Goal: Task Accomplishment & Management: Use online tool/utility

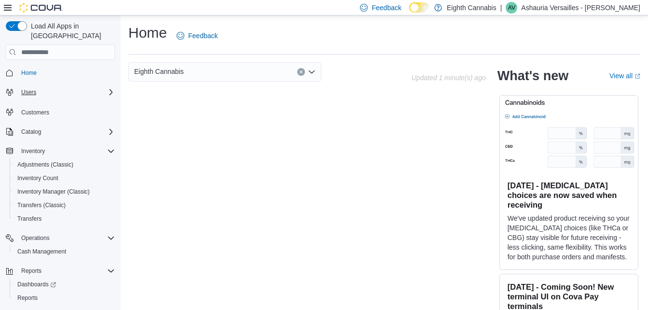
click at [100, 89] on button "Users" at bounding box center [60, 92] width 117 height 14
drag, startPoint x: 100, startPoint y: 89, endPoint x: 52, endPoint y: 137, distance: 67.9
click at [52, 137] on div "Home Users Customers Catalog Inventory Adjustments (Classic) Inventory Count In…" at bounding box center [60, 195] width 109 height 263
click at [28, 215] on span "Transfers" at bounding box center [29, 219] width 24 height 8
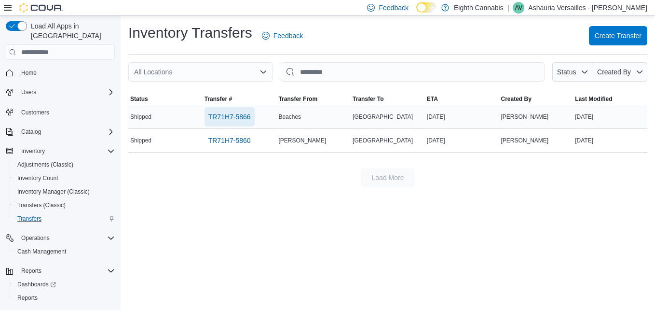
click at [231, 116] on span "TR71H7-5866" at bounding box center [230, 117] width 42 height 10
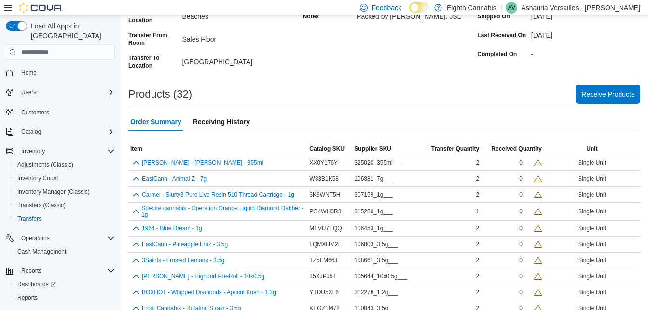
scroll to position [117, 0]
click at [606, 93] on span "Receive Products" at bounding box center [608, 93] width 53 height 10
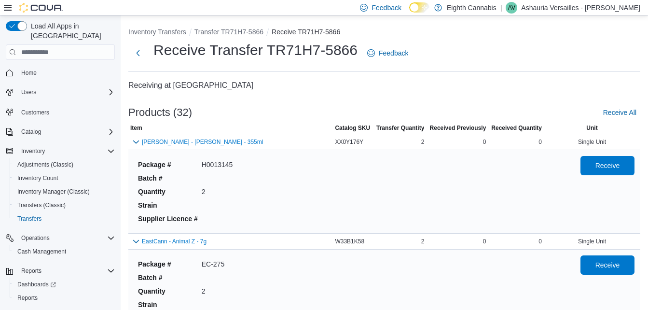
scroll to position [2674, 0]
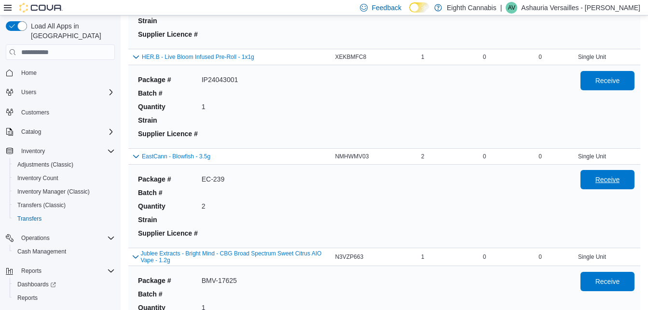
click at [620, 176] on span "Receive" at bounding box center [608, 180] width 25 height 10
click at [486, 119] on div "Package # IP24043001 Batch # Quantity 1 Strain Supplier Licence #" at bounding box center [351, 106] width 435 height 71
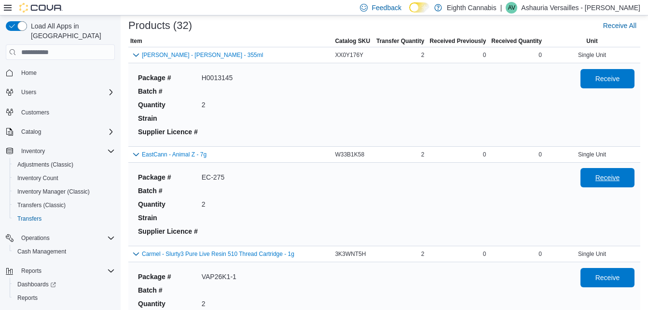
click at [620, 177] on span "Receive" at bounding box center [608, 178] width 25 height 10
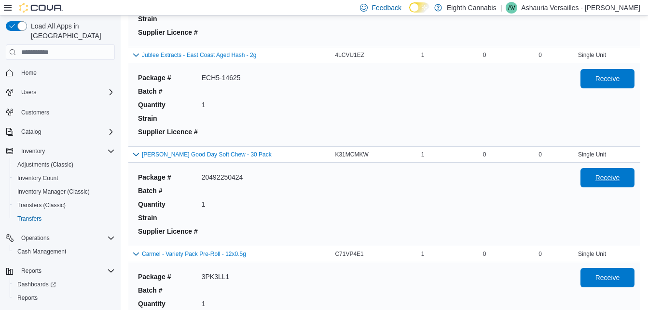
click at [619, 174] on span "Receive" at bounding box center [608, 178] width 25 height 10
click at [627, 171] on span "Receive" at bounding box center [607, 177] width 42 height 19
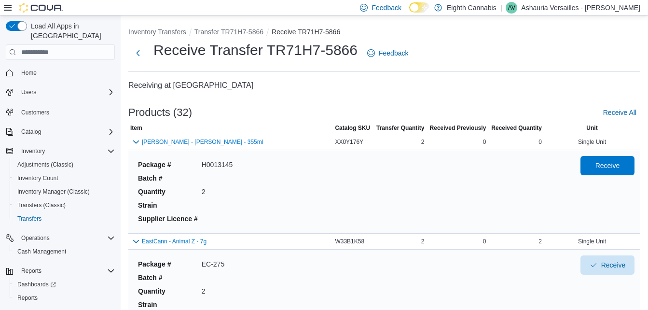
scroll to position [3047, 0]
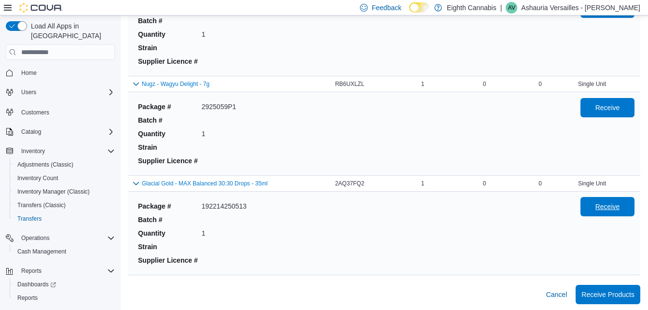
click at [620, 203] on span "Receive" at bounding box center [608, 207] width 25 height 10
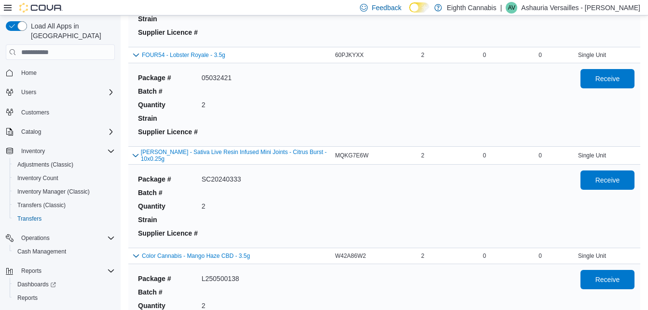
click at [621, 198] on div "Receive" at bounding box center [608, 205] width 54 height 71
click at [598, 175] on span "Receive" at bounding box center [607, 179] width 42 height 19
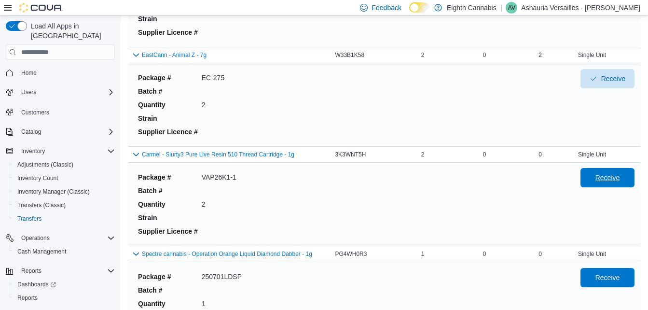
click at [602, 171] on span "Receive" at bounding box center [607, 177] width 42 height 19
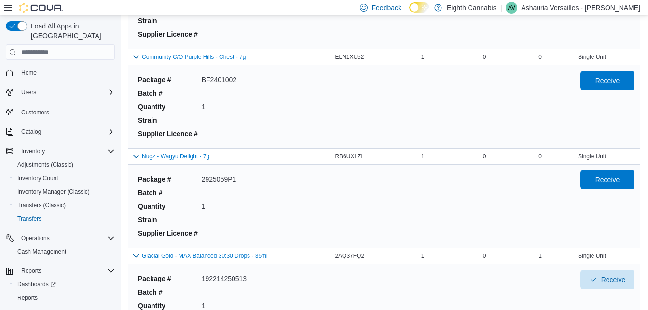
click at [604, 183] on span "Receive" at bounding box center [607, 179] width 42 height 19
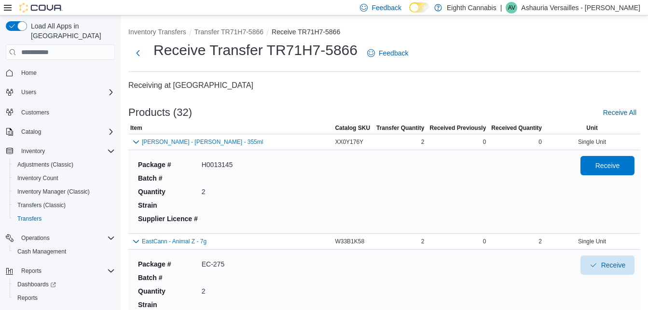
scroll to position [1479, 0]
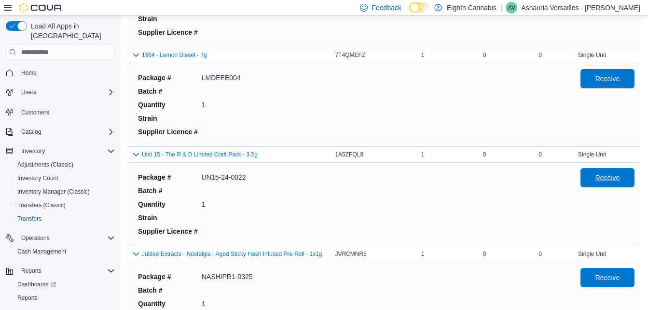
click at [628, 186] on span "Receive" at bounding box center [607, 177] width 42 height 19
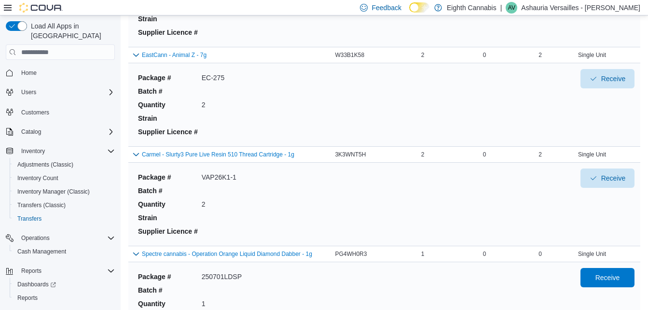
scroll to position [1280, 0]
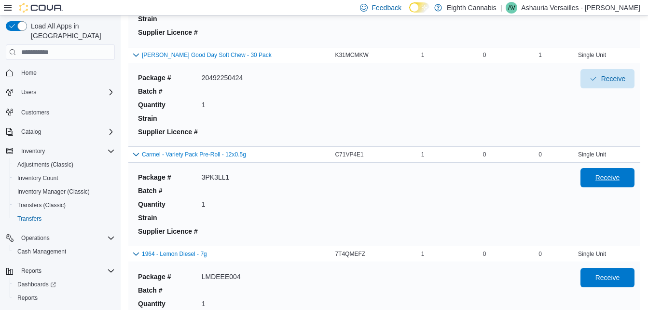
click at [612, 173] on span "Receive" at bounding box center [607, 177] width 42 height 19
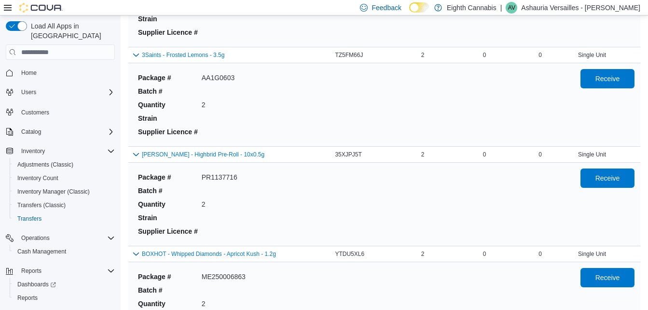
scroll to position [2771, 0]
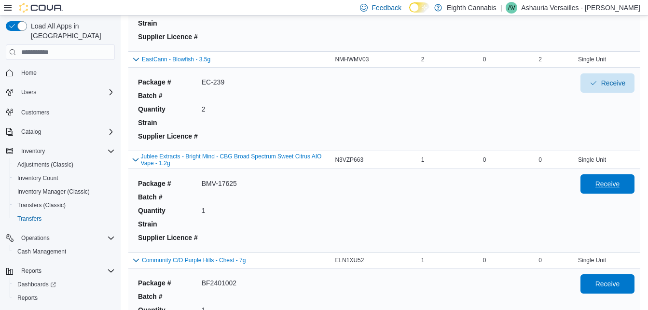
click at [619, 188] on span "Receive" at bounding box center [607, 183] width 42 height 19
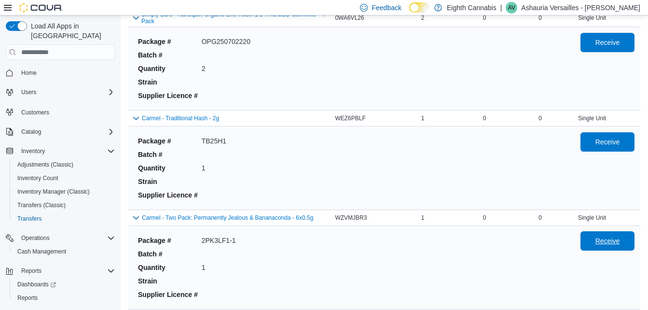
scroll to position [1816, 0]
click at [601, 238] on span "Receive" at bounding box center [607, 240] width 42 height 19
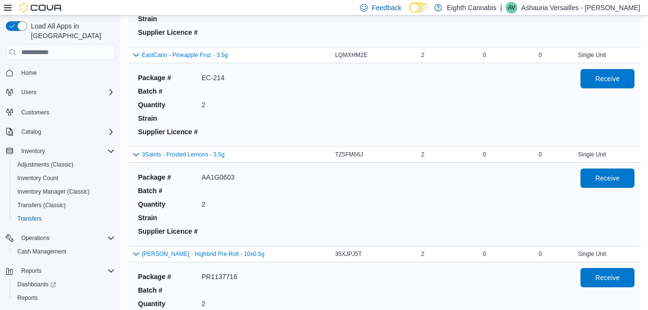
scroll to position [882, 0]
click at [600, 180] on span "Receive" at bounding box center [607, 177] width 42 height 19
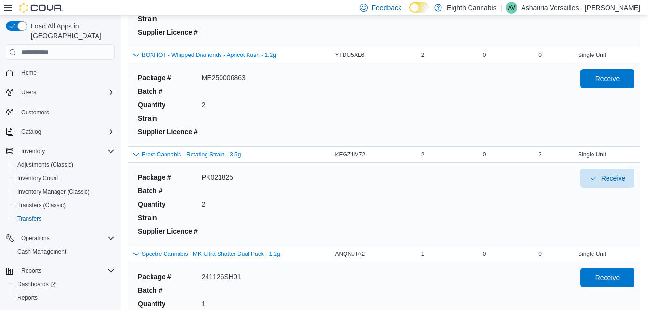
scroll to position [1675, 0]
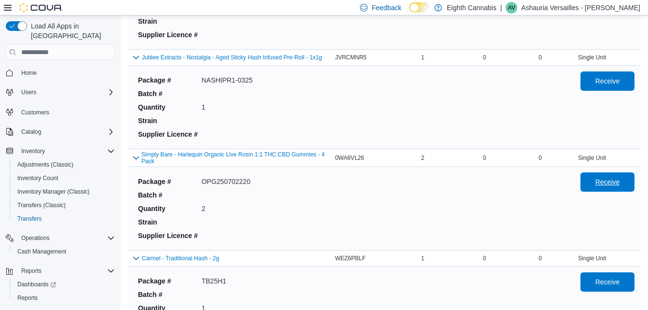
click at [612, 184] on span "Receive" at bounding box center [608, 182] width 25 height 10
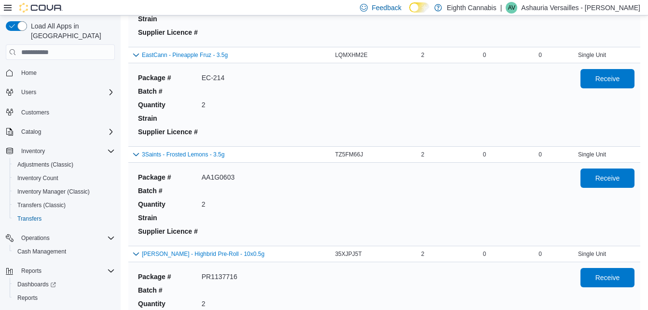
scroll to position [1379, 0]
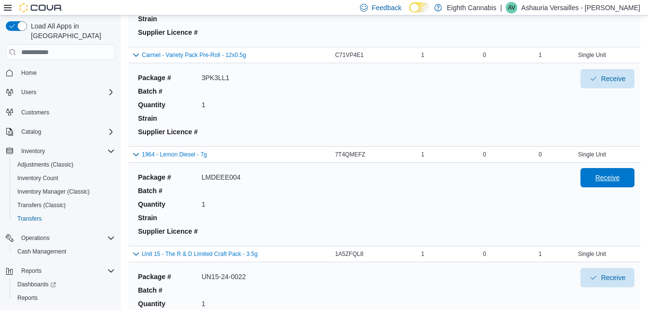
click at [622, 186] on span "Receive" at bounding box center [607, 177] width 42 height 19
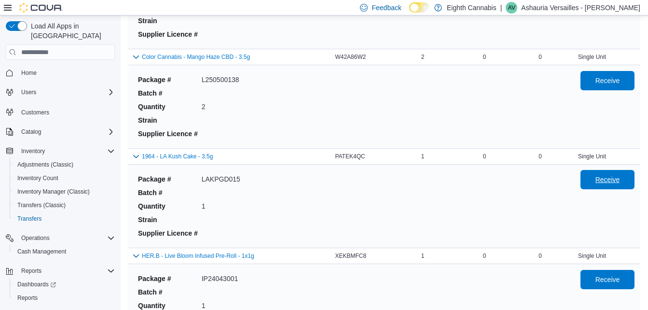
click at [620, 176] on span "Receive" at bounding box center [608, 180] width 25 height 10
click at [602, 72] on span "Receive" at bounding box center [607, 79] width 42 height 19
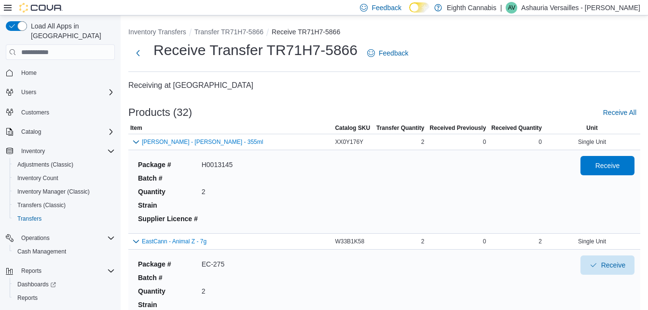
scroll to position [385, 0]
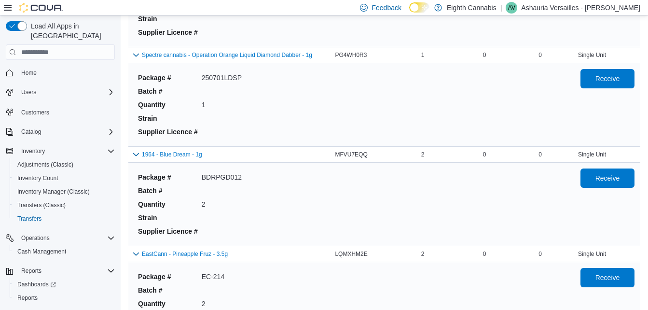
drag, startPoint x: 599, startPoint y: 181, endPoint x: 435, endPoint y: 24, distance: 226.3
click at [435, 24] on div "Package # VAP26K1-1 Batch # Quantity 2 Strain Supplier Licence #" at bounding box center [351, 5] width 435 height 71
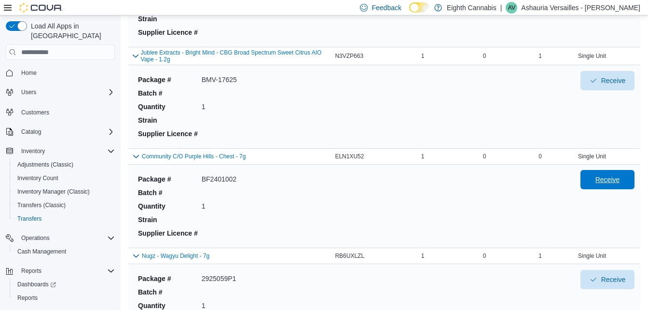
click at [616, 178] on span "Receive" at bounding box center [608, 180] width 25 height 10
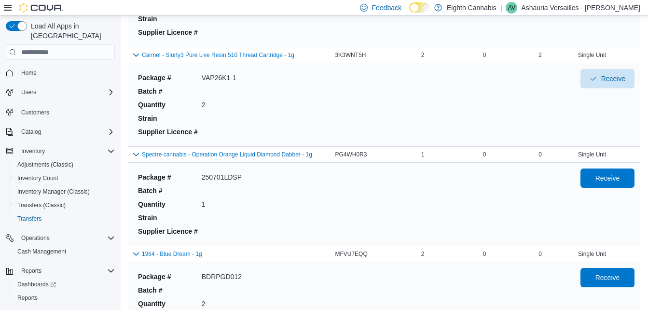
scroll to position [783, 0]
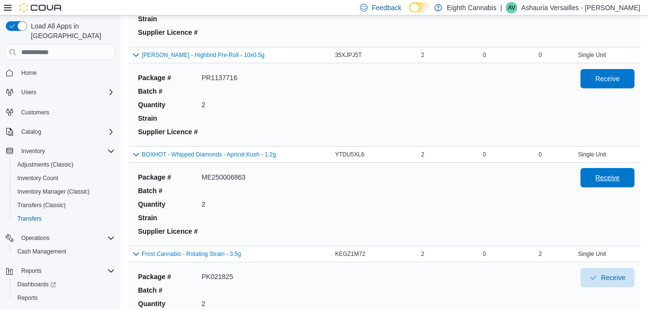
click at [620, 174] on span "Receive" at bounding box center [608, 178] width 25 height 10
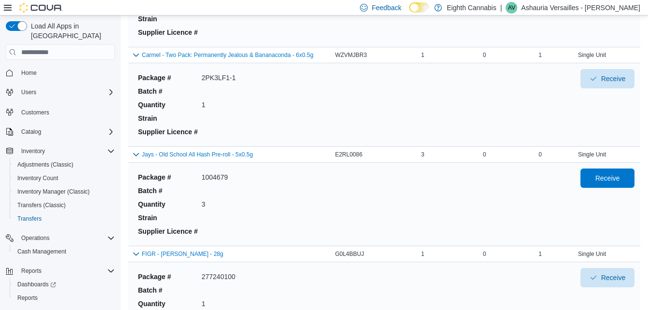
drag, startPoint x: 605, startPoint y: 181, endPoint x: 529, endPoint y: 214, distance: 82.6
click at [529, 214] on div "Package # 1004679 Batch # Quantity 3 Strain Supplier Licence #" at bounding box center [351, 203] width 435 height 71
click at [605, 182] on span "Receive" at bounding box center [608, 178] width 25 height 10
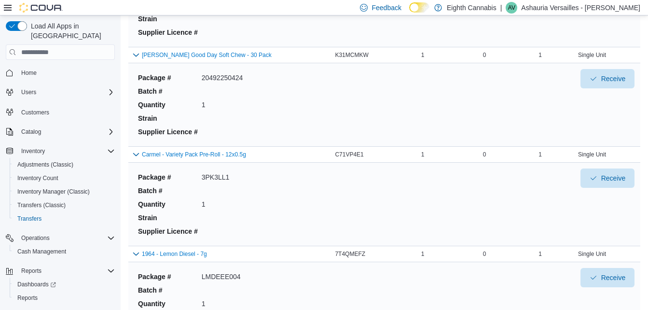
scroll to position [1779, 0]
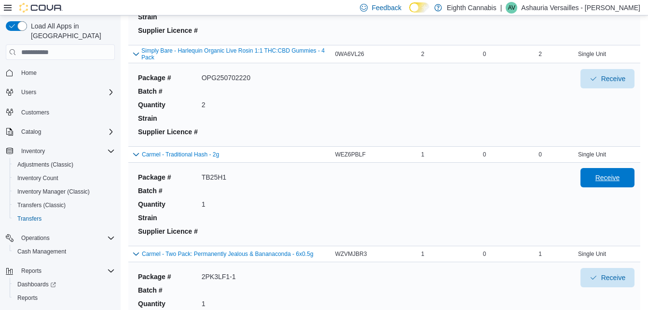
click at [602, 172] on span "Receive" at bounding box center [607, 177] width 42 height 19
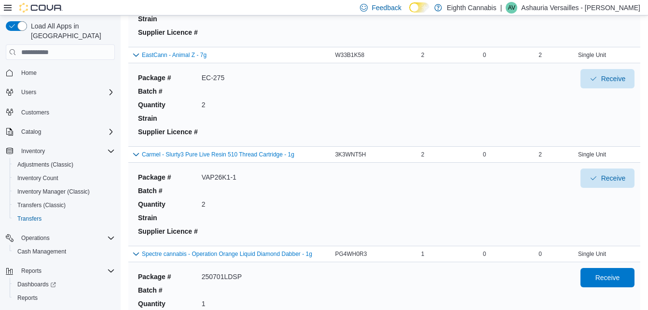
scroll to position [584, 0]
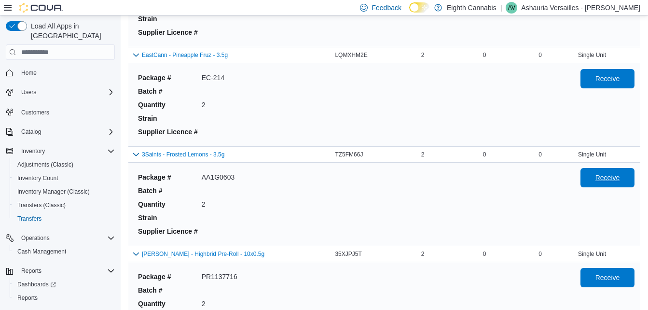
click at [611, 187] on span "Receive" at bounding box center [607, 177] width 42 height 19
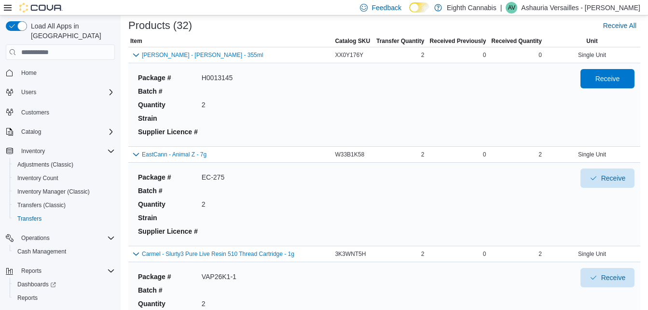
scroll to position [485, 0]
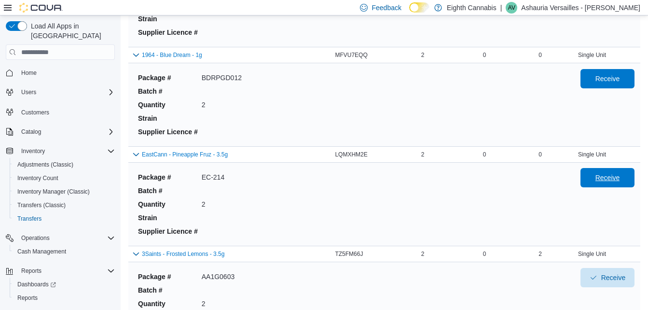
click at [607, 181] on span "Receive" at bounding box center [608, 178] width 25 height 10
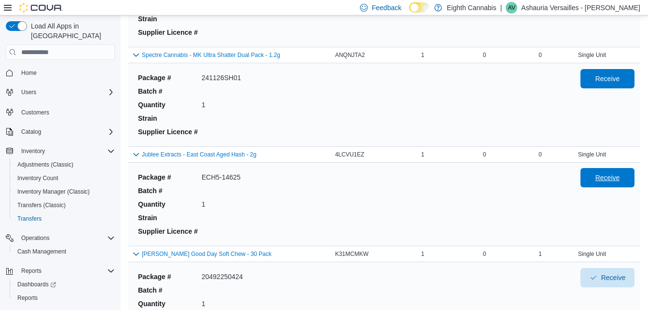
click at [614, 176] on span "Receive" at bounding box center [608, 178] width 25 height 10
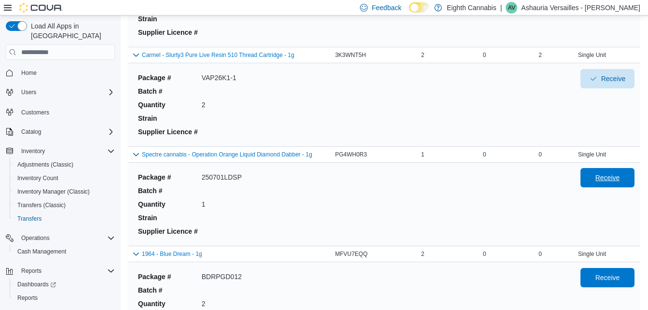
click at [618, 176] on span "Receive" at bounding box center [608, 178] width 25 height 10
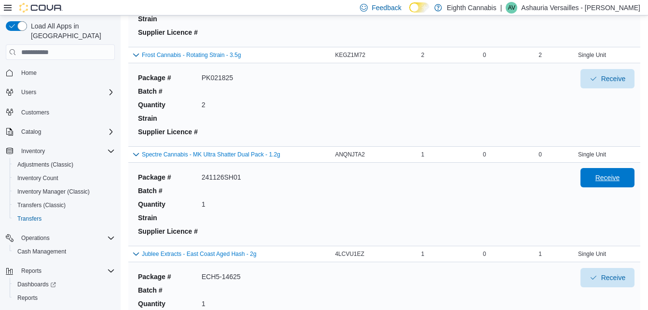
click at [609, 174] on span "Receive" at bounding box center [608, 178] width 25 height 10
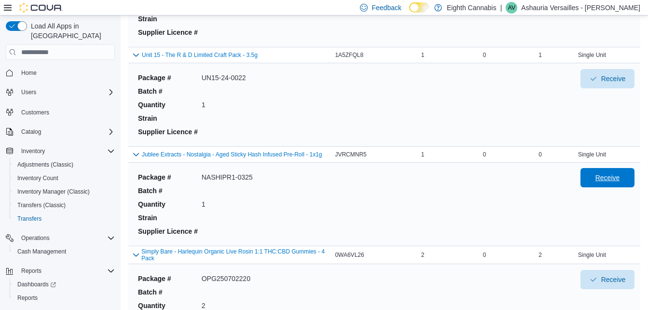
click at [603, 179] on span "Receive" at bounding box center [608, 178] width 25 height 10
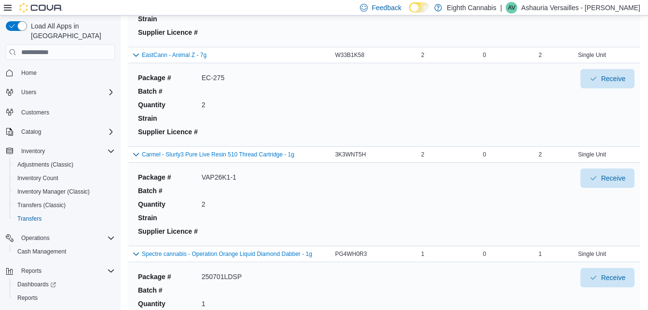
scroll to position [2575, 0]
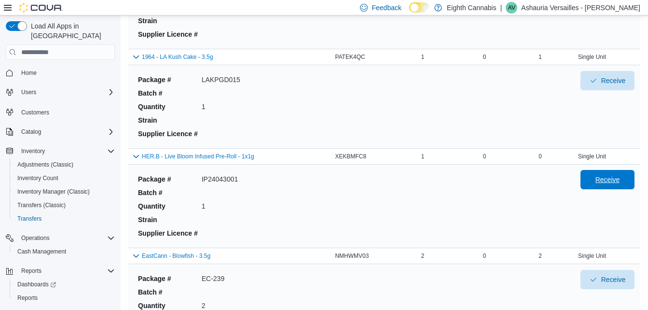
click at [615, 179] on span "Receive" at bounding box center [608, 180] width 25 height 10
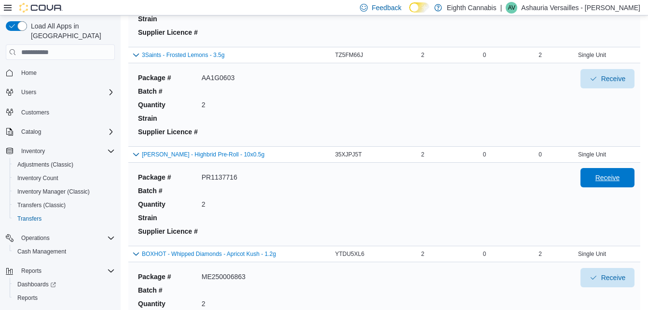
click at [615, 180] on span "Receive" at bounding box center [608, 178] width 25 height 10
click at [615, 180] on span "Receive" at bounding box center [613, 178] width 25 height 10
click at [615, 180] on span "Receive" at bounding box center [608, 178] width 25 height 10
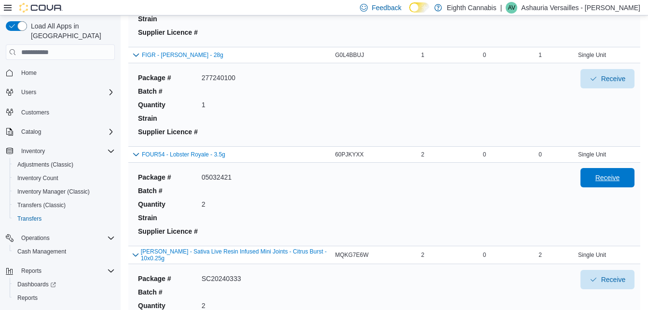
click at [620, 181] on span "Receive" at bounding box center [608, 178] width 25 height 10
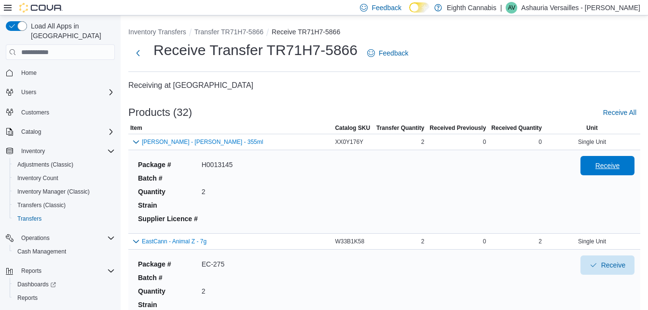
click at [609, 162] on span "Receive" at bounding box center [608, 166] width 25 height 10
click at [532, 62] on div "Receive Transfer TR71H7-5866 Feedback" at bounding box center [384, 53] width 512 height 25
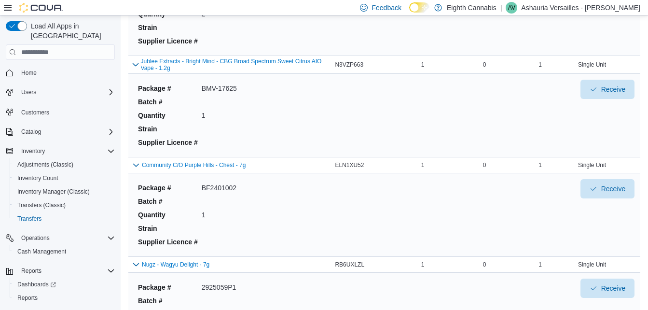
scroll to position [3047, 0]
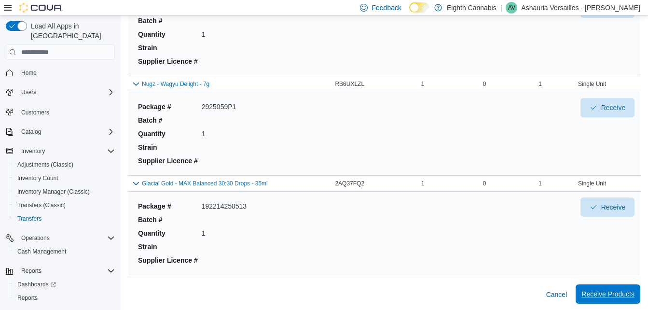
click at [623, 290] on span "Receive Products" at bounding box center [608, 294] width 53 height 10
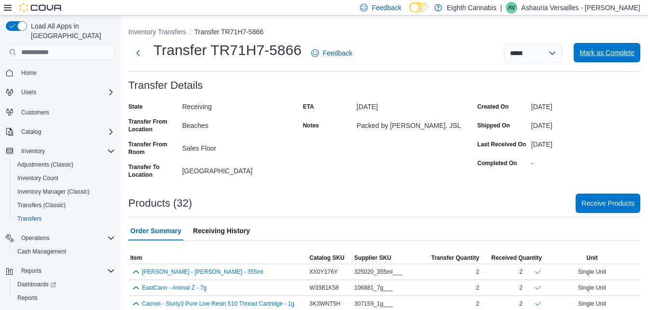
click at [605, 51] on span "Mark as Complete" at bounding box center [607, 53] width 55 height 10
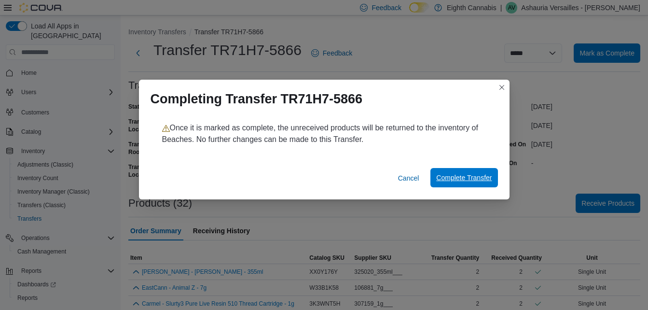
click at [454, 179] on span "Complete Transfer" at bounding box center [464, 178] width 56 height 10
